Goal: Use online tool/utility

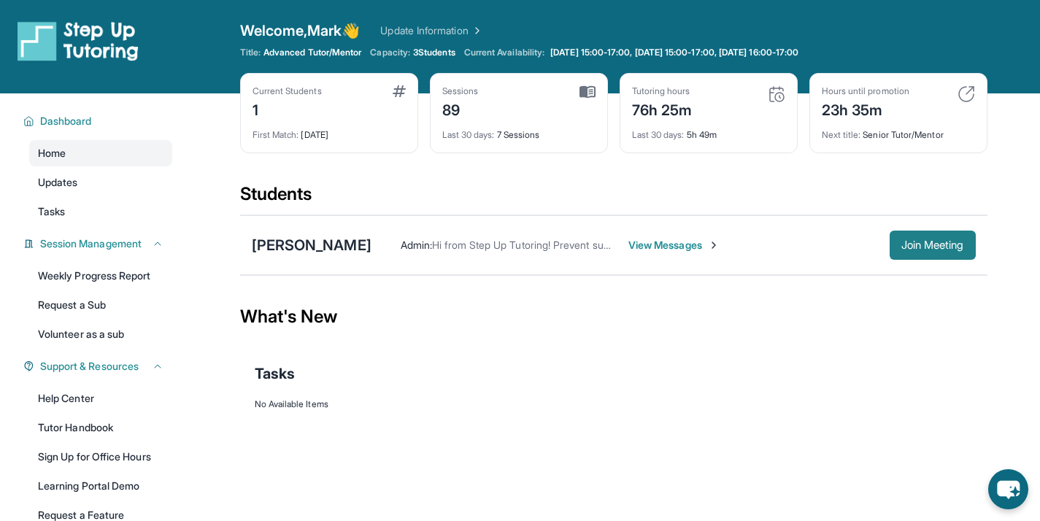
click at [916, 241] on span "Join Meeting" at bounding box center [932, 245] width 63 height 9
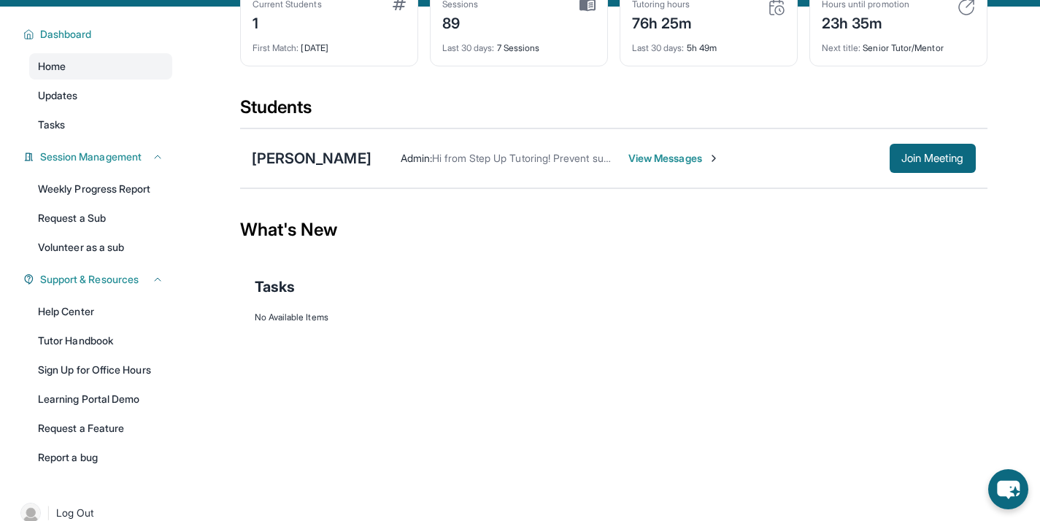
scroll to position [89, 0]
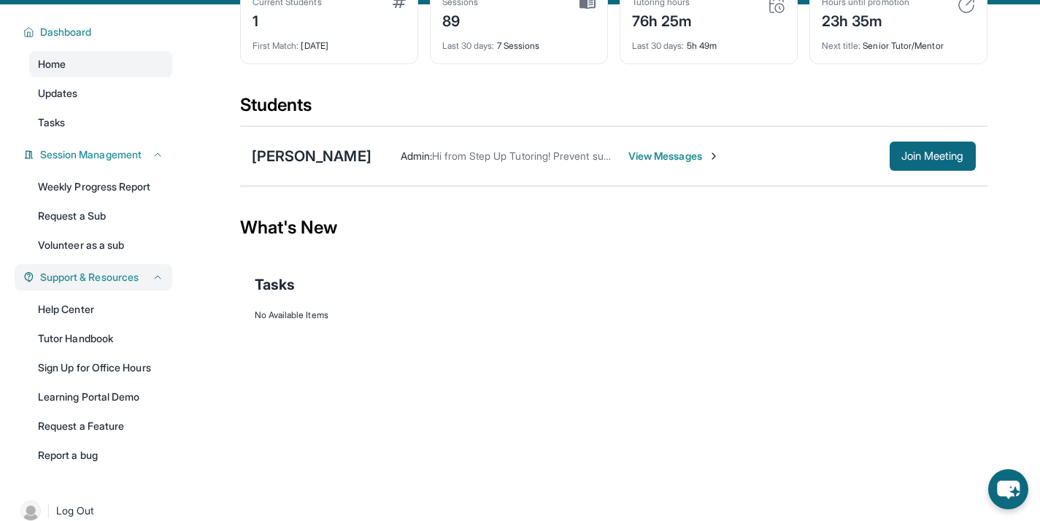
click at [154, 279] on icon at bounding box center [158, 277] width 12 height 12
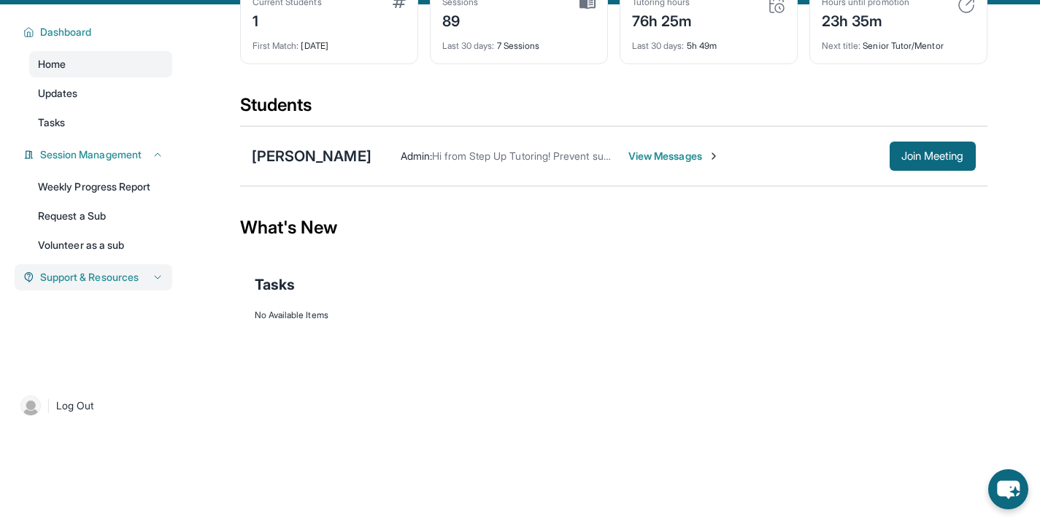
click at [154, 281] on div "Support & Resources" at bounding box center [94, 277] width 158 height 26
